Goal: Task Accomplishment & Management: Manage account settings

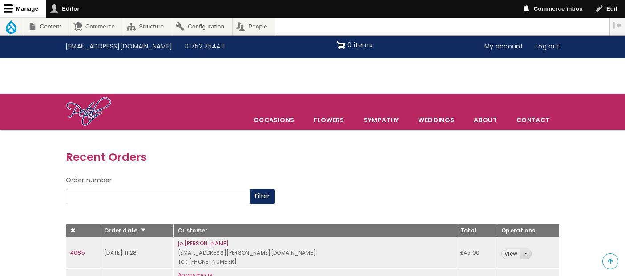
scroll to position [99, 0]
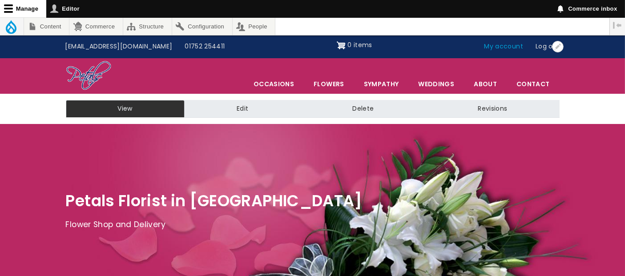
click at [512, 50] on link "My account" at bounding box center [504, 46] width 52 height 17
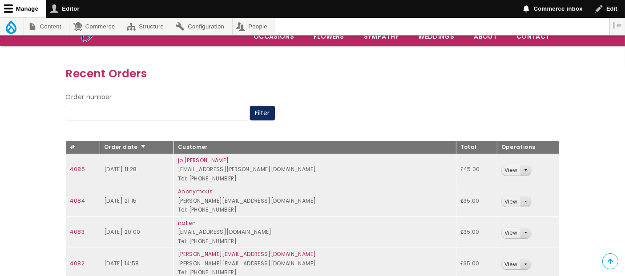
scroll to position [99, 0]
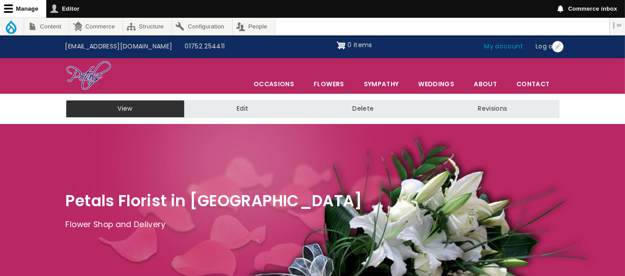
click at [510, 46] on link "My account" at bounding box center [504, 46] width 52 height 17
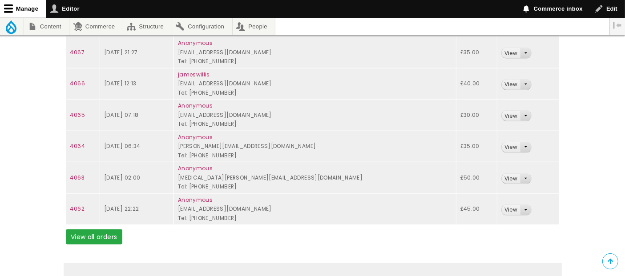
scroll to position [889, 0]
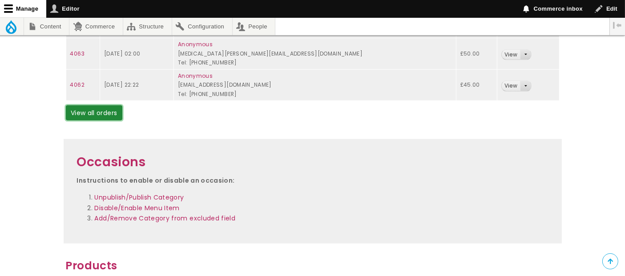
click at [89, 106] on link "View all orders" at bounding box center [94, 112] width 56 height 15
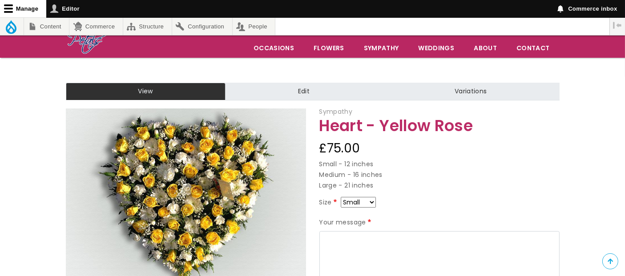
scroll to position [49, 0]
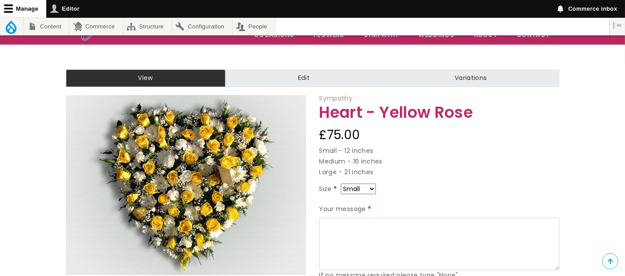
click at [369, 189] on select "Small Medium Large" at bounding box center [358, 189] width 35 height 11
select select "9"
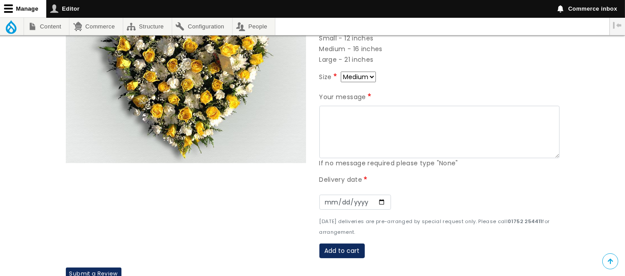
scroll to position [49, 0]
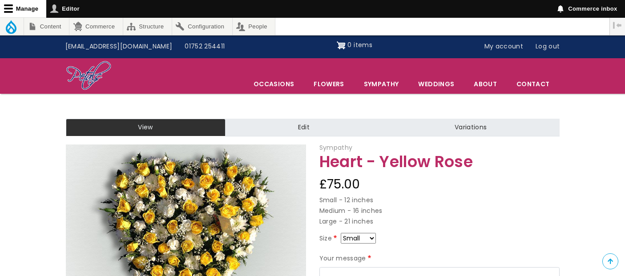
scroll to position [49, 0]
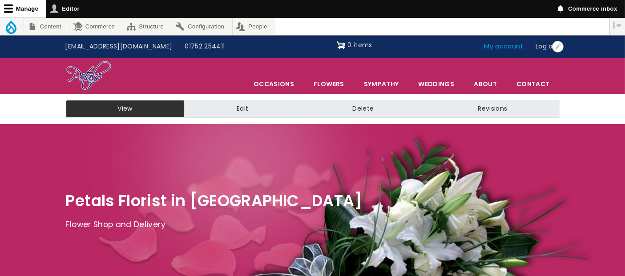
click at [507, 46] on link "My account" at bounding box center [504, 46] width 52 height 17
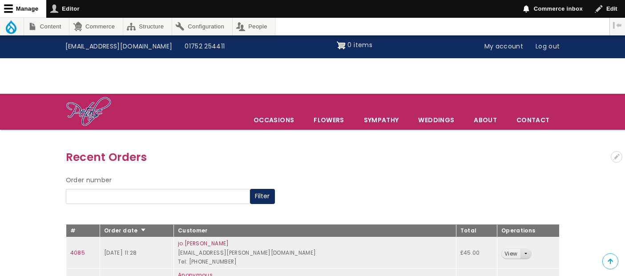
scroll to position [99, 0]
